Goal: Task Accomplishment & Management: Manage account settings

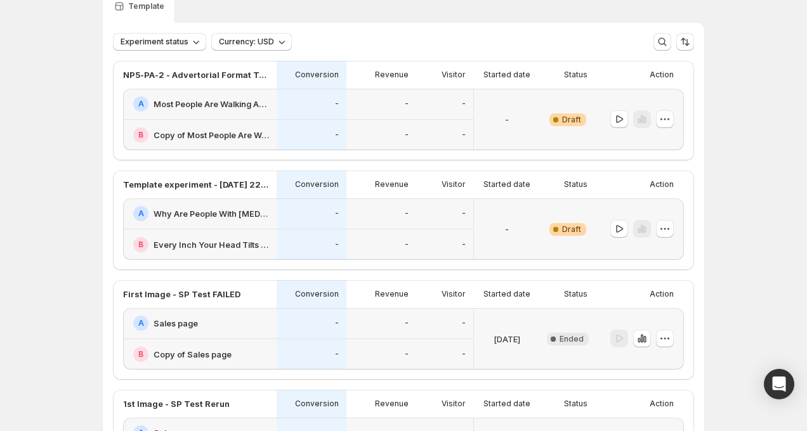
scroll to position [64, 0]
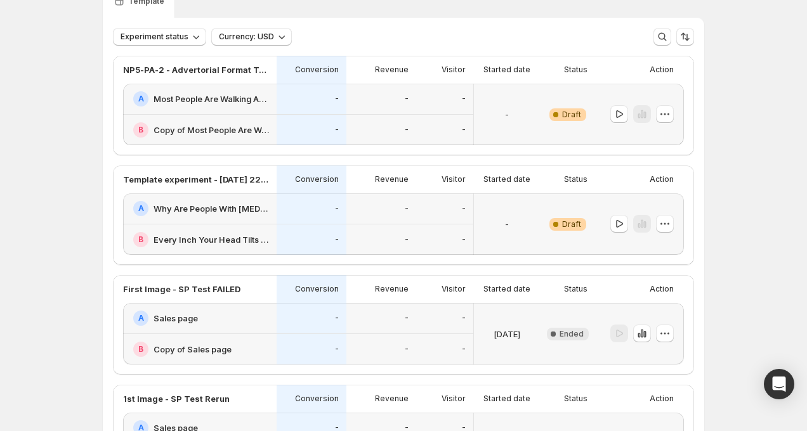
click at [250, 212] on h2 "Why Are People With [MEDICAL_DATA] Ditching Painkillers 2 (SA -> [GEOGRAPHIC_DA…" at bounding box center [211, 208] width 115 height 13
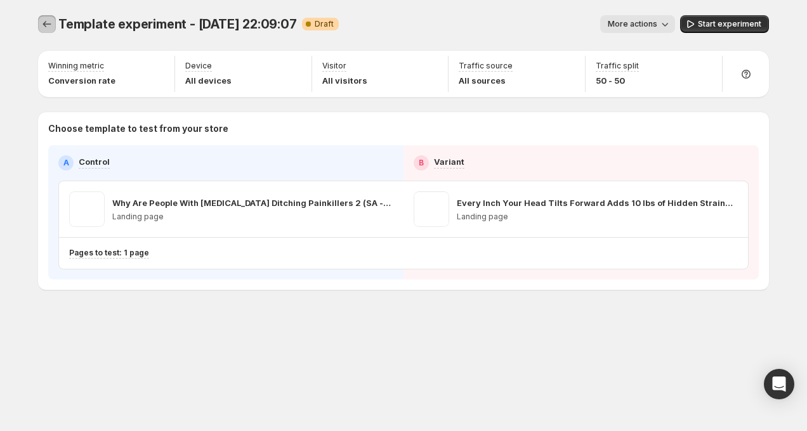
click at [39, 26] on button "Experiments" at bounding box center [47, 24] width 18 height 18
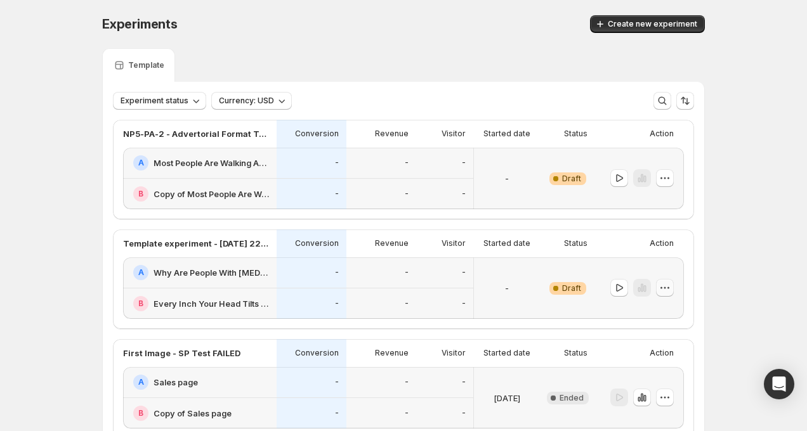
click at [667, 289] on icon "button" at bounding box center [664, 288] width 13 height 13
click at [655, 372] on span "Delete" at bounding box center [674, 378] width 62 height 13
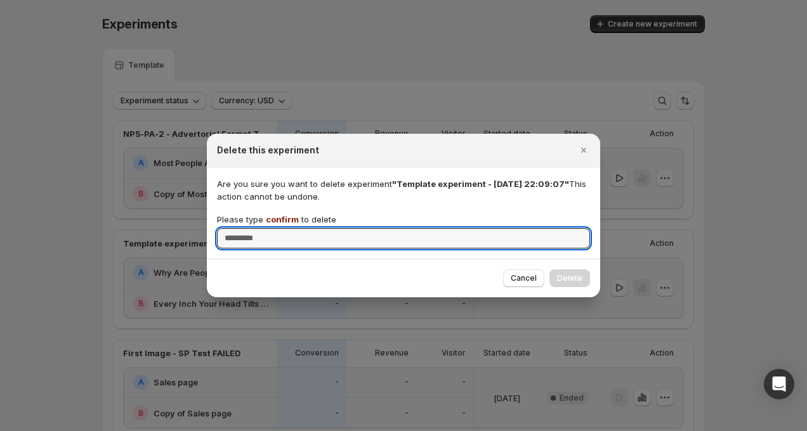
click at [461, 226] on div "Please type confirm to delete" at bounding box center [403, 231] width 373 height 36
click at [458, 235] on input "Please type confirm to delete" at bounding box center [403, 238] width 373 height 20
type input "*******"
click at [522, 278] on span "Cancel" at bounding box center [524, 278] width 26 height 10
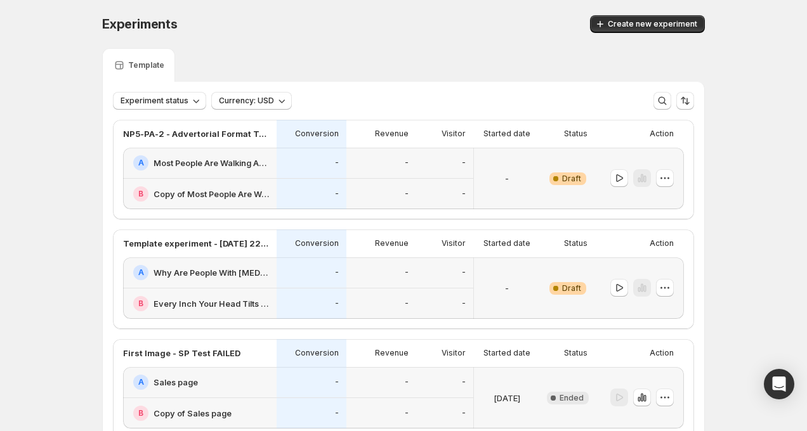
click at [488, 282] on div "-" at bounding box center [507, 288] width 56 height 46
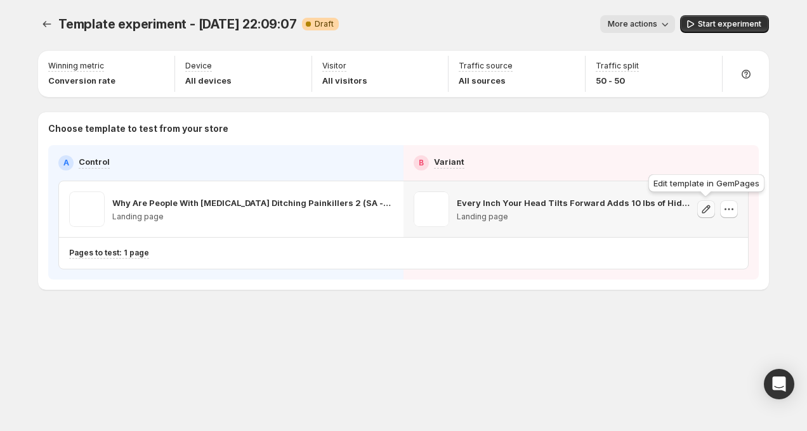
click at [709, 210] on icon "button" at bounding box center [706, 209] width 13 height 13
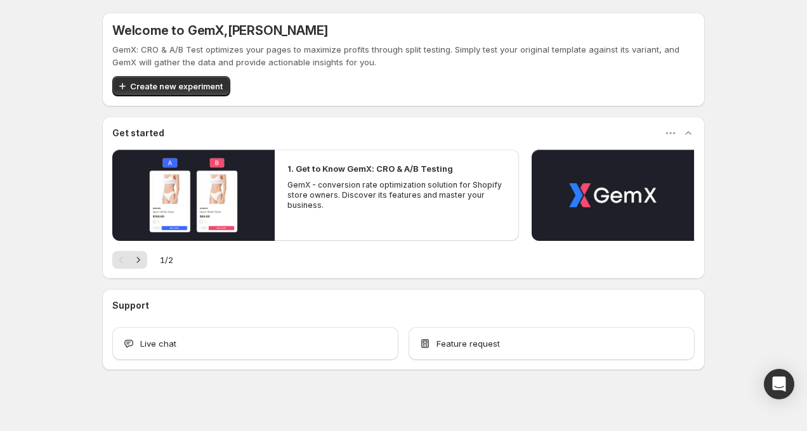
scroll to position [8, 0]
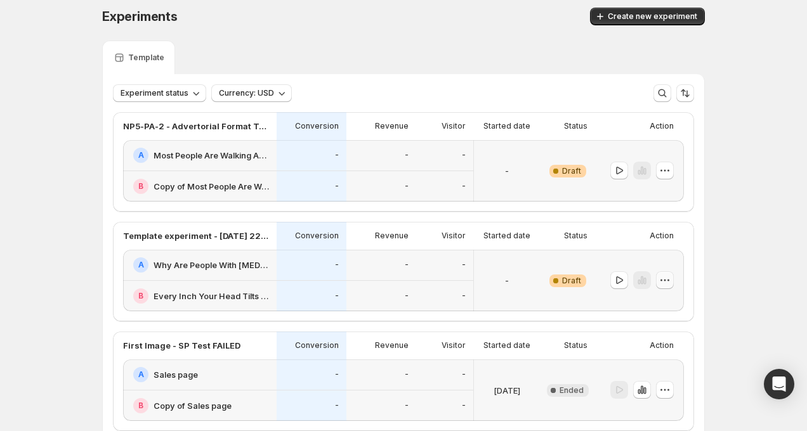
click at [670, 278] on icon "button" at bounding box center [664, 280] width 13 height 13
click at [666, 376] on span "Delete" at bounding box center [655, 371] width 25 height 10
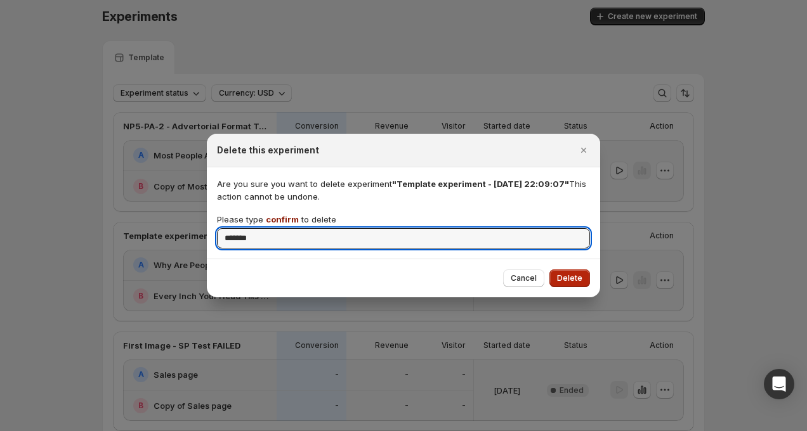
type input "*******"
click at [569, 271] on button "Delete" at bounding box center [569, 279] width 41 height 18
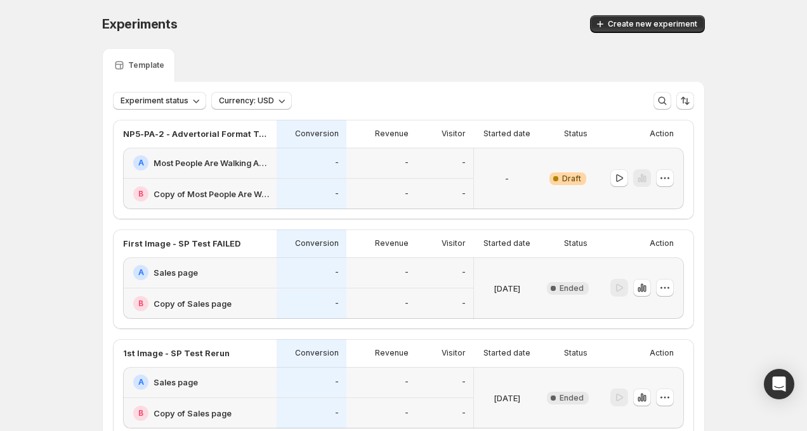
click at [447, 183] on div "-" at bounding box center [444, 194] width 57 height 31
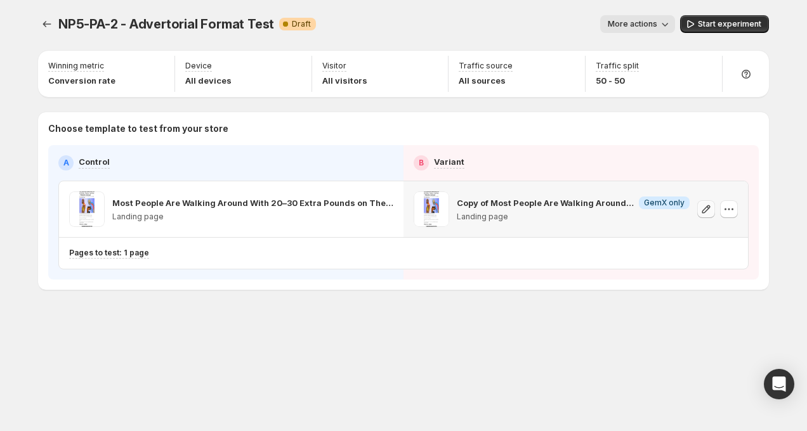
click at [710, 208] on icon "button" at bounding box center [706, 209] width 13 height 13
